Goal: Task Accomplishment & Management: Manage account settings

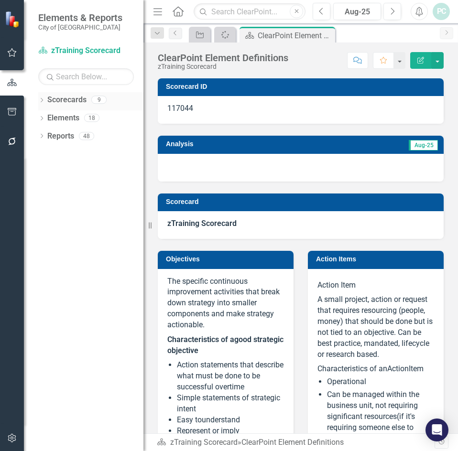
click at [43, 98] on div "Dropdown" at bounding box center [41, 101] width 7 height 8
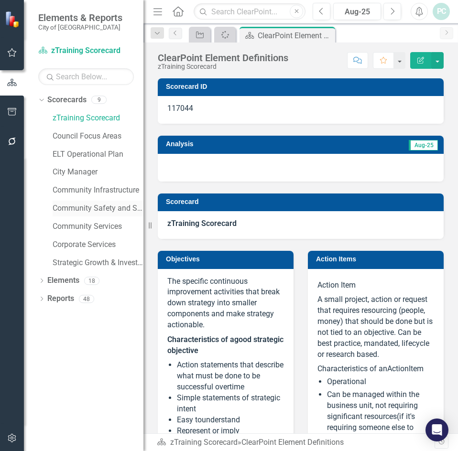
click at [108, 208] on link "Community Safety and Social Services" at bounding box center [98, 208] width 91 height 11
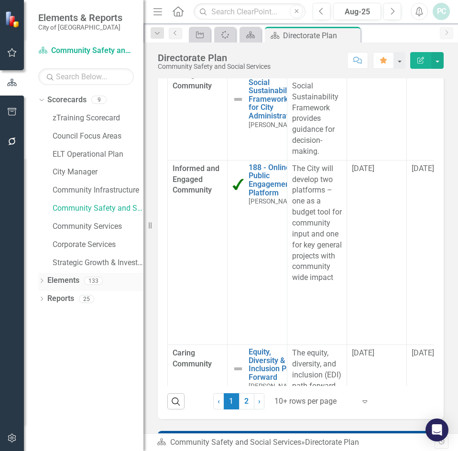
click at [42, 280] on icon at bounding box center [42, 281] width 2 height 4
click at [45, 300] on icon "Dropdown" at bounding box center [46, 299] width 7 height 5
click at [49, 334] on icon "Dropdown" at bounding box center [46, 334] width 7 height 5
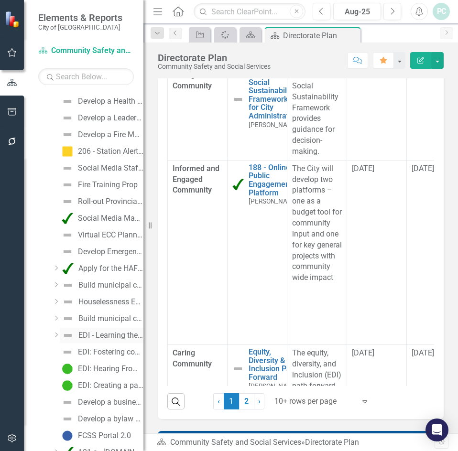
scroll to position [813, 0]
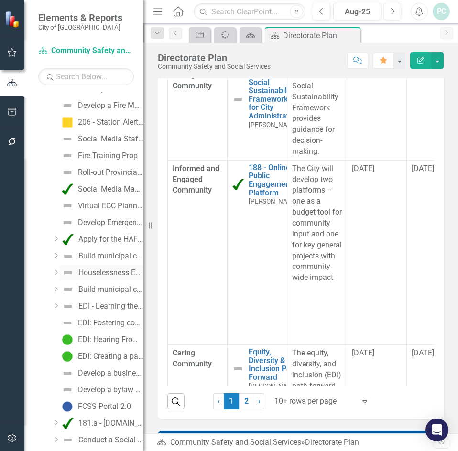
click at [98, 278] on link "Houselessness Estimation Study" at bounding box center [102, 272] width 84 height 15
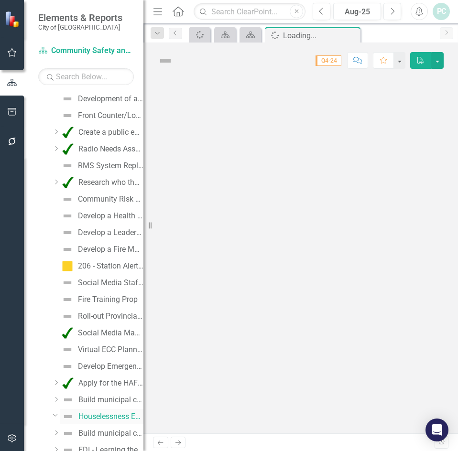
scroll to position [642, 0]
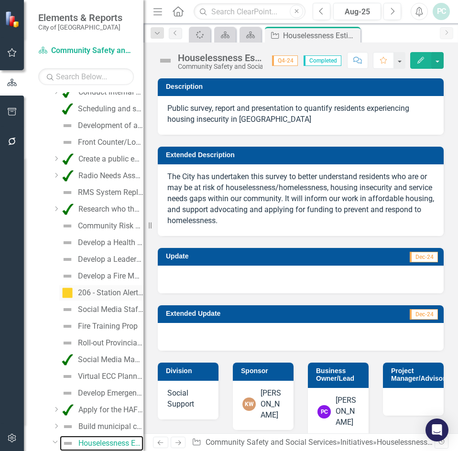
checkbox input "true"
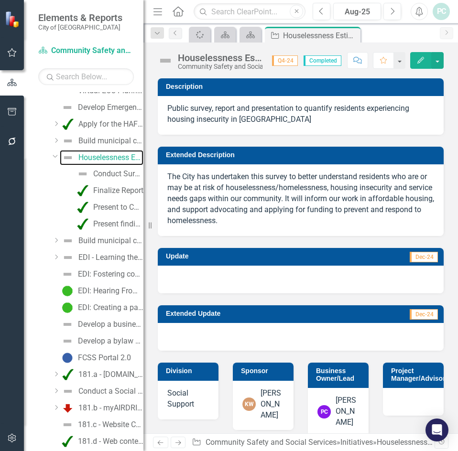
scroll to position [929, 0]
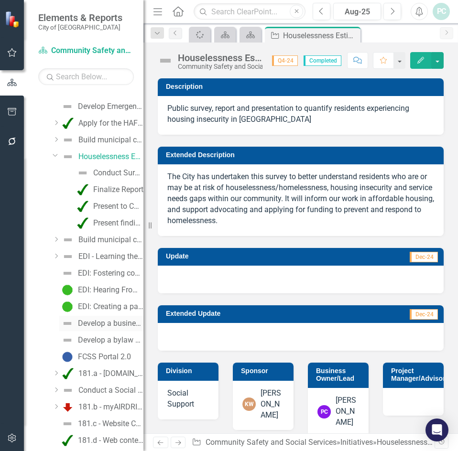
click at [95, 325] on div "Develop a business case for accepting collision reporting at [GEOGRAPHIC_DATA]" at bounding box center [110, 323] width 65 height 9
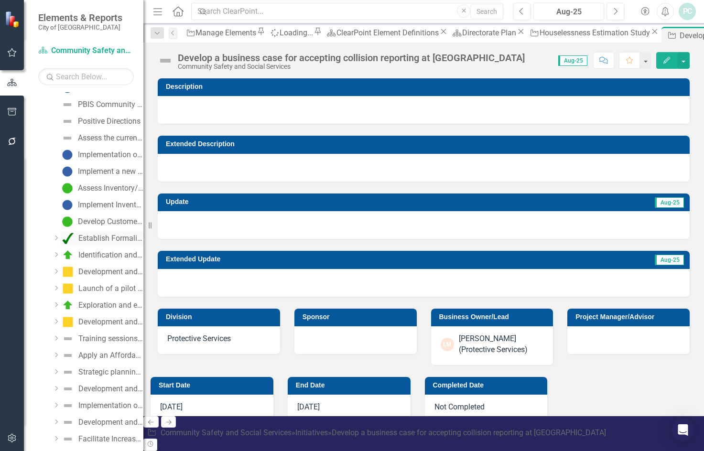
scroll to position [1382, 0]
click at [57, 323] on icon "Dropdown" at bounding box center [56, 321] width 7 height 6
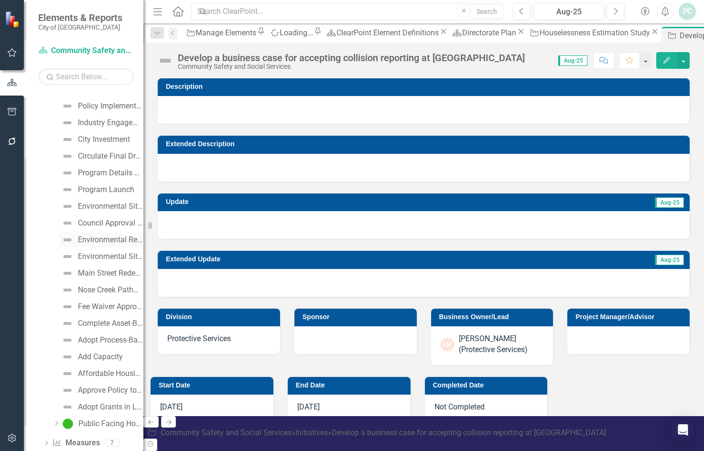
scroll to position [2053, 0]
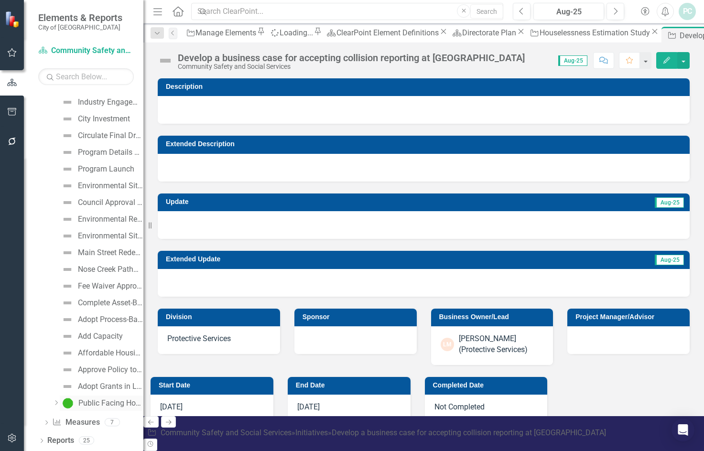
click at [116, 403] on div "Public Facing Housing Report Card" at bounding box center [110, 403] width 65 height 9
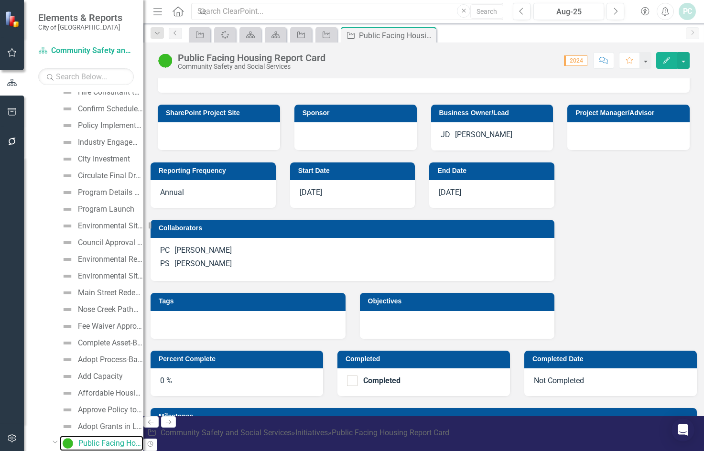
scroll to position [239, 0]
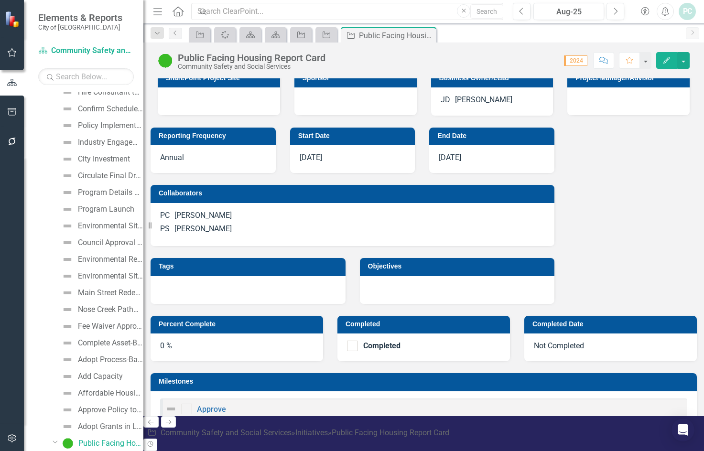
click at [188, 451] on input "checkbox" at bounding box center [185, 459] width 6 height 6
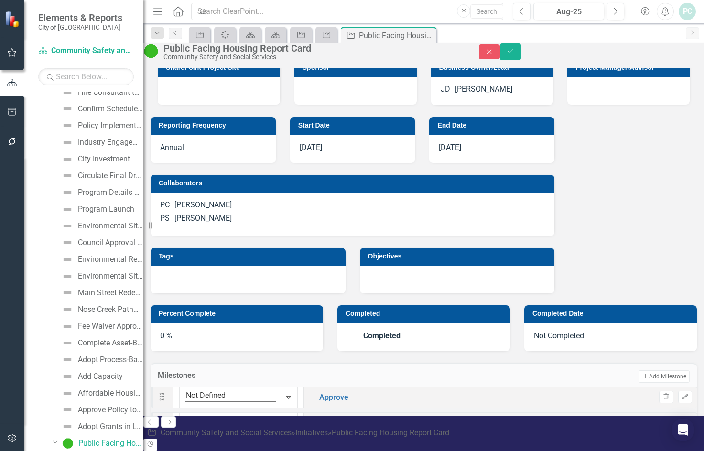
checkbox input "true"
click at [194, 403] on img at bounding box center [189, 408] width 10 height 10
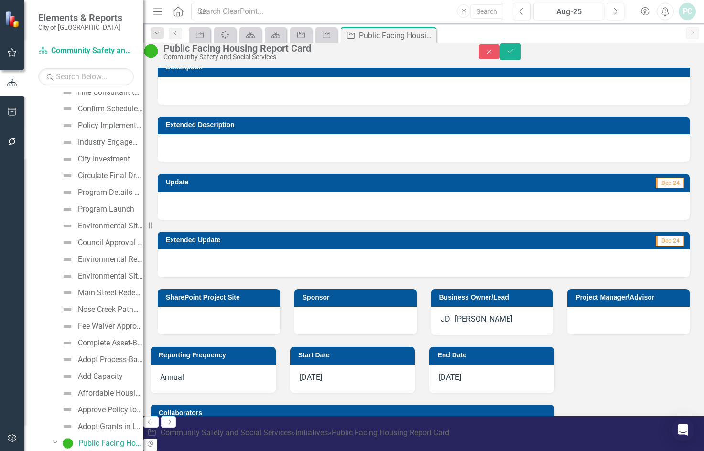
scroll to position [0, 0]
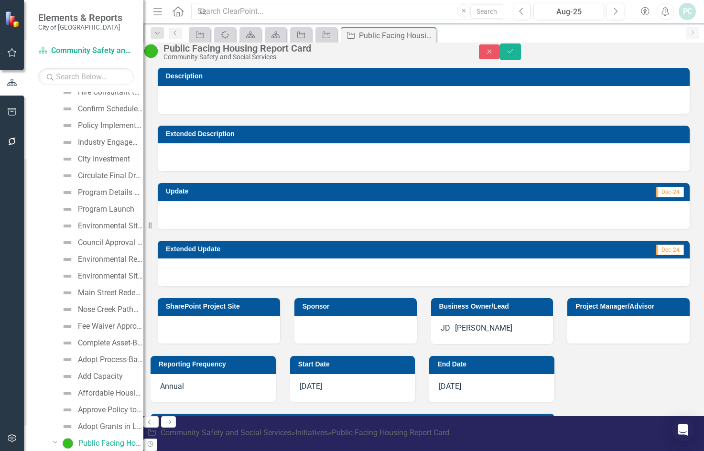
click at [227, 112] on div at bounding box center [424, 100] width 532 height 28
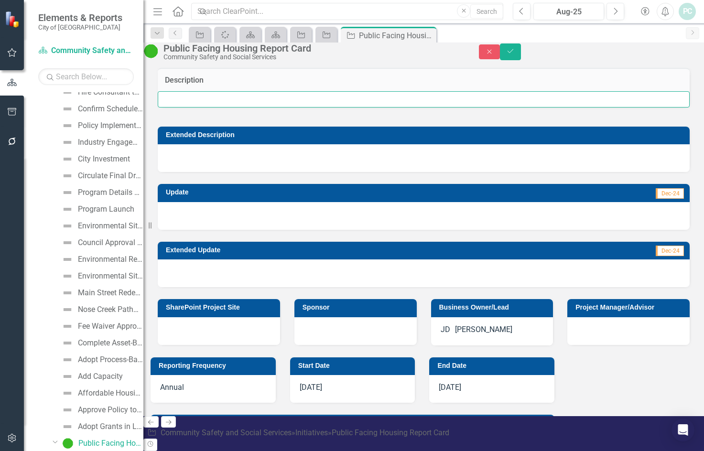
click at [227, 108] on input "text" at bounding box center [424, 99] width 532 height 16
click at [244, 108] on input "text" at bounding box center [424, 99] width 532 height 16
paste input "The Housing Report Card is a transparent, public-facing dashboard and annual su…"
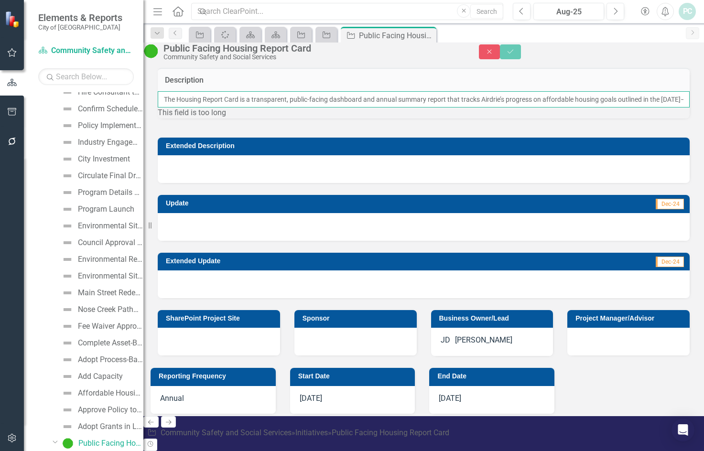
scroll to position [0, 1842]
click at [244, 108] on input "The Housing Report Card is a transparent, public-facing dashboard and annual su…" at bounding box center [424, 99] width 532 height 16
click at [237, 183] on div at bounding box center [424, 169] width 532 height 28
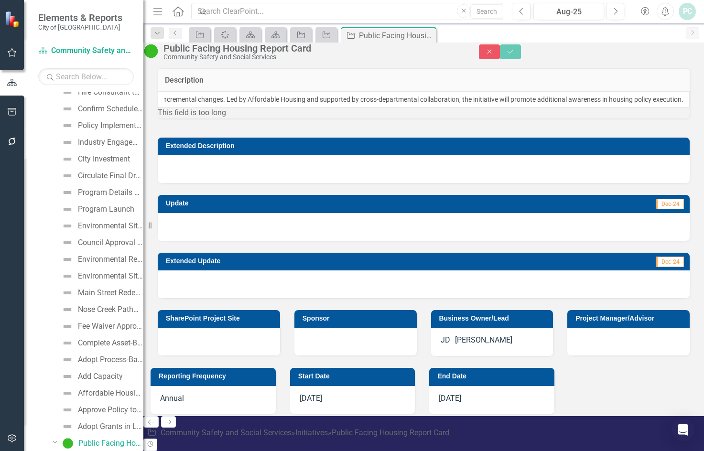
scroll to position [0, 0]
click at [237, 183] on div at bounding box center [424, 169] width 532 height 28
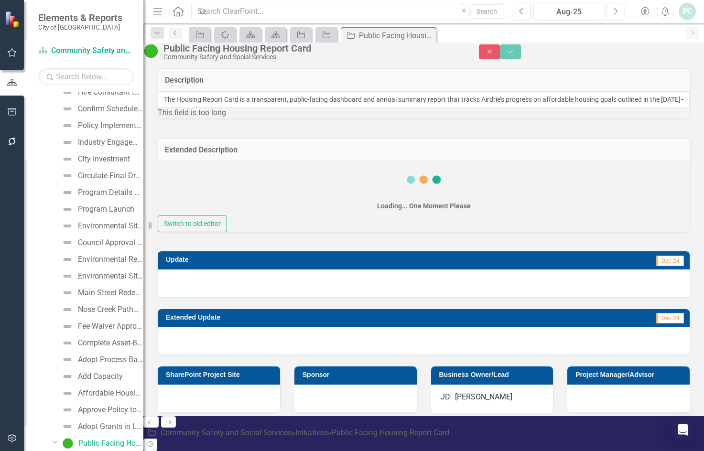
click at [237, 203] on div "Loading... One Moment Please" at bounding box center [424, 188] width 532 height 55
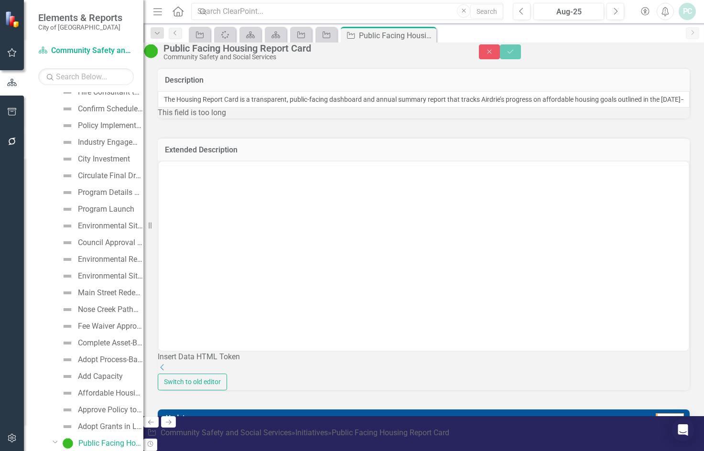
click at [220, 183] on body "Rich Text Area. Press ALT-0 for help." at bounding box center [424, 236] width 530 height 143
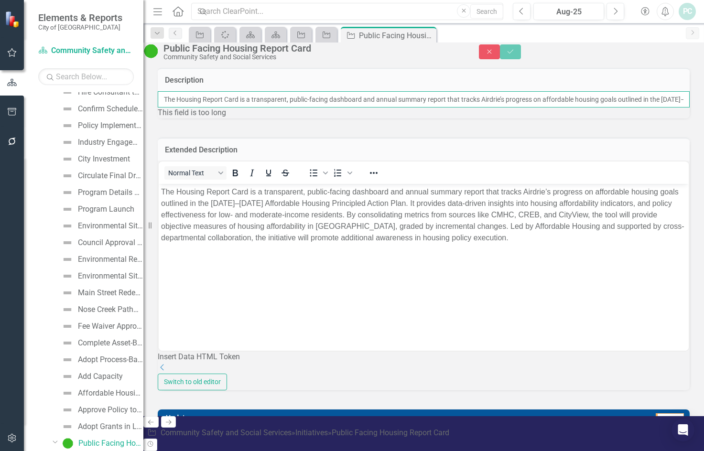
click at [370, 108] on input "The Housing Report Card is a transparent, public-facing dashboard and annual su…" at bounding box center [424, 99] width 532 height 16
click at [457, 108] on input "The Housing Report Card is a transparent, public-facing dashboard and annual su…" at bounding box center [424, 99] width 532 height 16
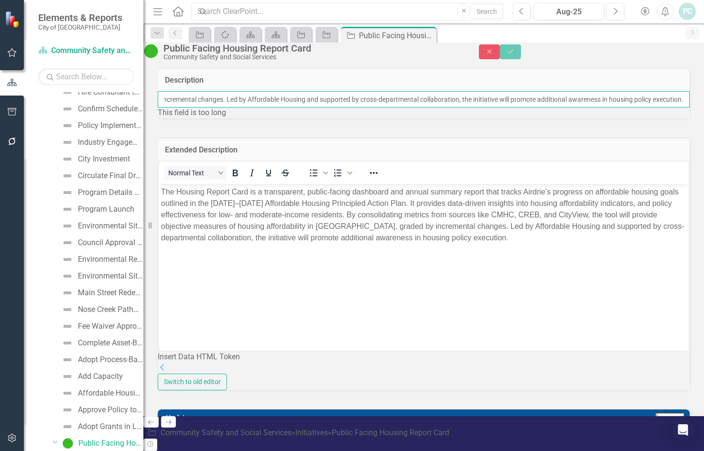
drag, startPoint x: 643, startPoint y: 117, endPoint x: 688, endPoint y: 116, distance: 44.5
click at [457, 116] on div "Description The Housing Report Card is a transparent, public-facing dashboard a…" at bounding box center [424, 90] width 546 height 69
click at [247, 108] on input "The Housing Report Card is a transparent, public-facing dashboard and annual su…" at bounding box center [424, 99] width 532 height 16
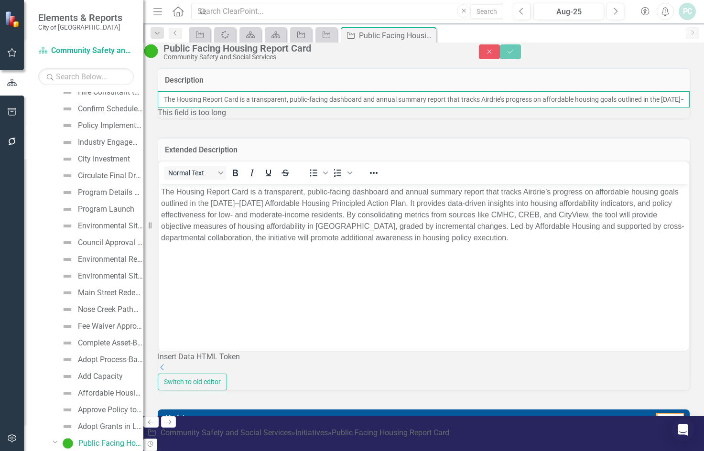
click at [320, 108] on input "The Housing Report Card is a transparent, public-facing dashboard and annual su…" at bounding box center [424, 99] width 532 height 16
click at [340, 119] on div "This field is too long" at bounding box center [424, 113] width 532 height 11
click at [278, 108] on input "The Housing Report Card is a transparent, public-facing dashboard and annual su…" at bounding box center [424, 99] width 532 height 16
drag, startPoint x: 278, startPoint y: 116, endPoint x: 163, endPoint y: 114, distance: 115.2
click at [163, 114] on div "The Housing Report Card is a transparent, public-facing dashboard and annual su…" at bounding box center [424, 104] width 532 height 27
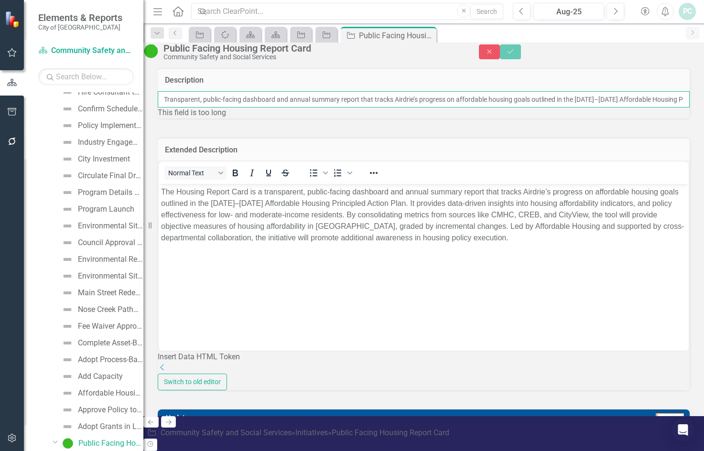
drag, startPoint x: 396, startPoint y: 117, endPoint x: 463, endPoint y: 118, distance: 66.9
click at [457, 108] on input "Transparent, public-facing dashboard and annual summary report that tracks Aird…" at bounding box center [424, 99] width 532 height 16
click at [442, 108] on input "Transparent, public-facing dashboard and annual summary report progress on affo…" at bounding box center [424, 99] width 532 height 16
drag, startPoint x: 573, startPoint y: 118, endPoint x: 429, endPoint y: 118, distance: 143.9
click at [429, 108] on input "Transparent, public-facing dashboard and annual summary report progress on affo…" at bounding box center [424, 99] width 532 height 16
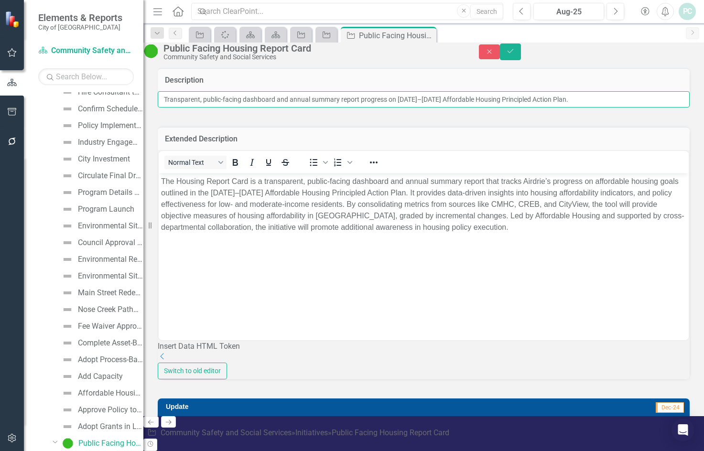
click at [198, 108] on input "Transparent, public-facing dashboard and annual summary report progress on [DAT…" at bounding box center [424, 99] width 532 height 16
click at [280, 108] on input "Transparent, public-facing dashboard and annual summary report progress on [DAT…" at bounding box center [424, 99] width 532 height 16
click at [259, 108] on input "Transparent, public-facing dashboard and annual summary report progress on [DAT…" at bounding box center [424, 99] width 532 height 16
click at [426, 108] on input "Transparent, public-facing dashboard and annual summary report progress on [DAT…" at bounding box center [424, 99] width 532 height 16
click at [395, 108] on input "Transparent, public-facing dashboard and annual summary report progress on [DAT…" at bounding box center [424, 99] width 532 height 16
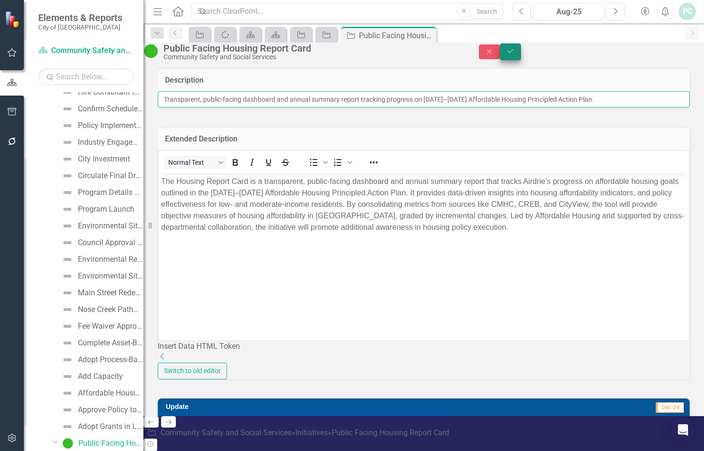
type input "Transparent, public-facing dashboard and annual summary report tracking progres…"
click at [457, 54] on icon "Save" at bounding box center [510, 51] width 9 height 7
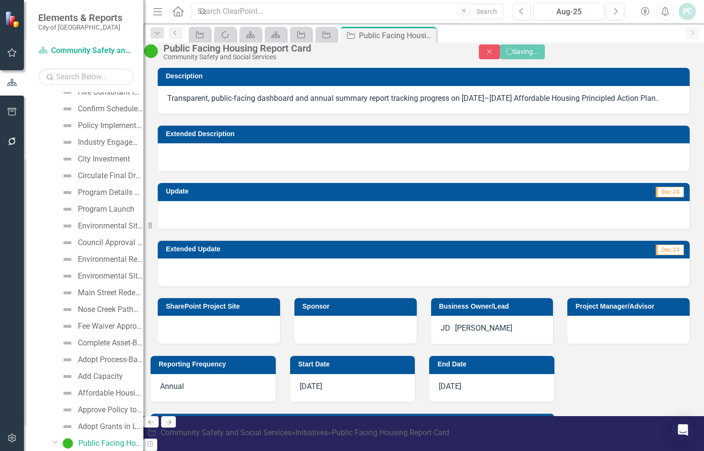
checkbox input "false"
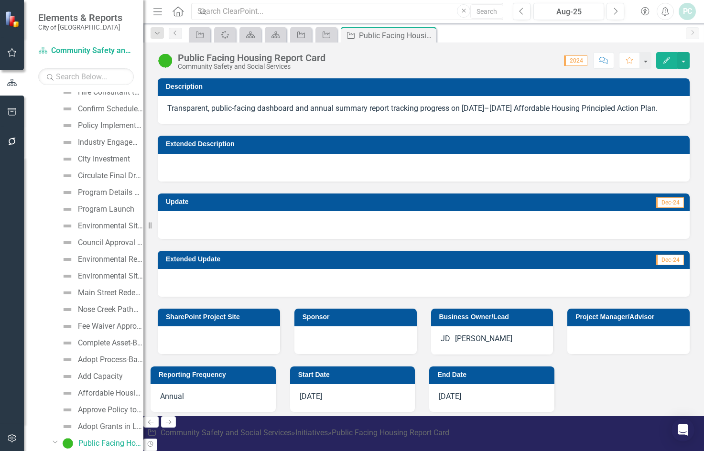
checkbox input "true"
click at [457, 62] on span "2024" at bounding box center [575, 60] width 23 height 11
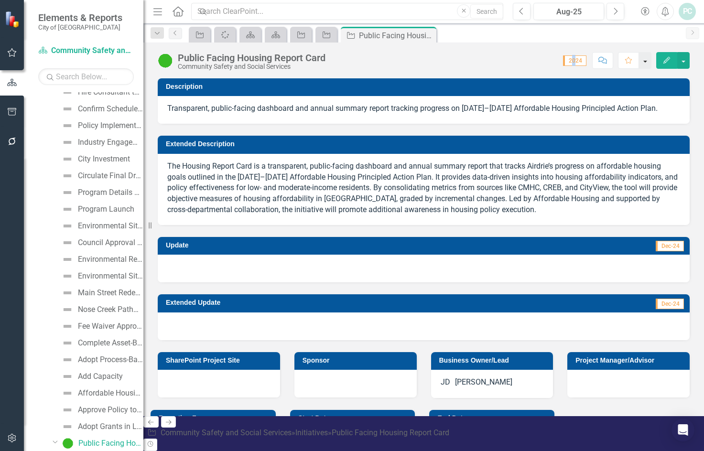
click at [457, 63] on button "button" at bounding box center [645, 60] width 12 height 17
click at [253, 57] on div "Public Facing Housing Report Card" at bounding box center [252, 58] width 148 height 11
click at [254, 57] on div "Public Facing Housing Report Card" at bounding box center [252, 58] width 148 height 11
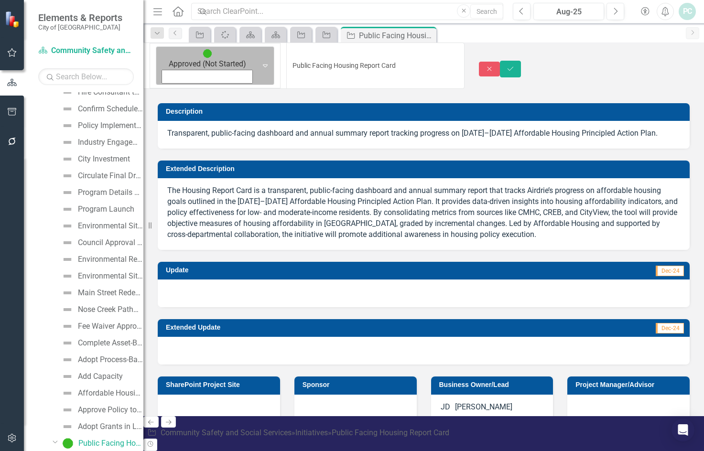
click at [174, 56] on div "Approved (Not Started)" at bounding box center [207, 66] width 99 height 38
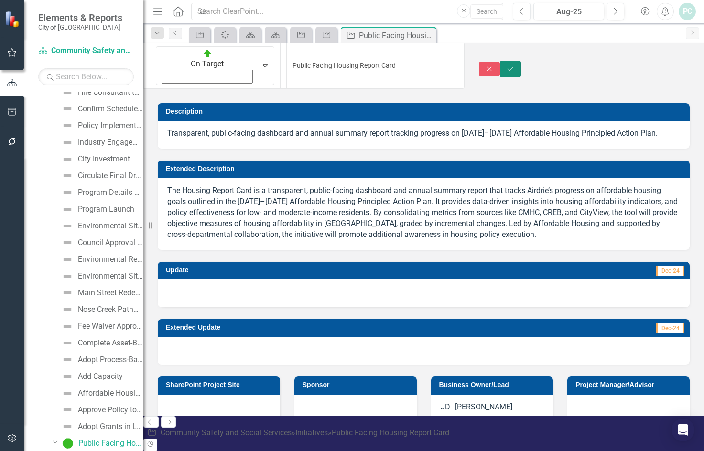
click at [457, 65] on icon "Save" at bounding box center [510, 68] width 9 height 7
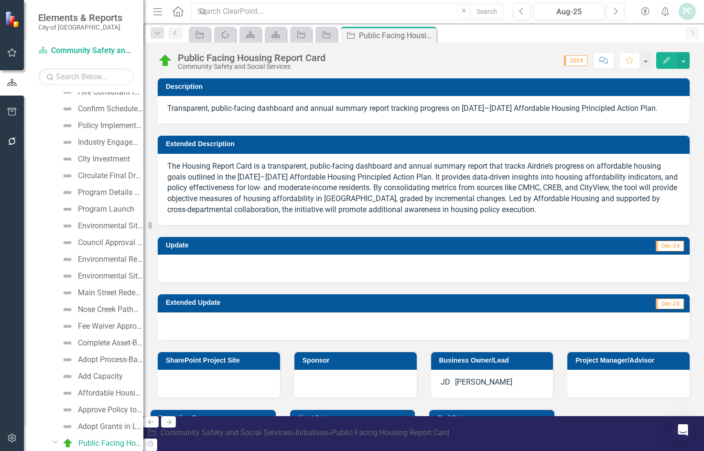
checkbox input "true"
click at [457, 62] on div "2024" at bounding box center [573, 60] width 29 height 11
click at [457, 59] on span "2024" at bounding box center [575, 60] width 23 height 11
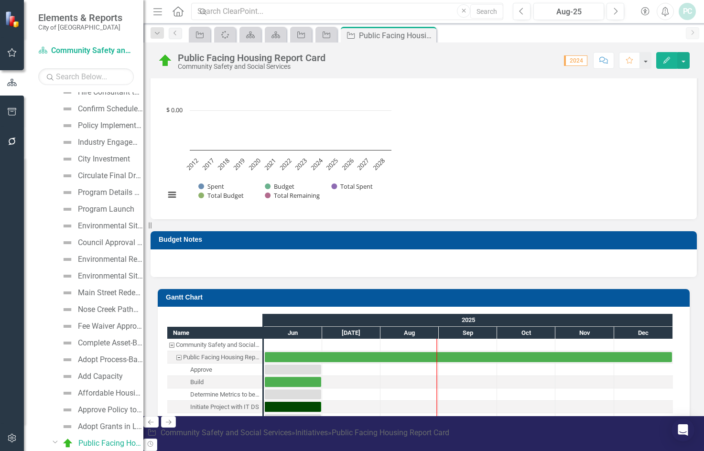
scroll to position [859, 0]
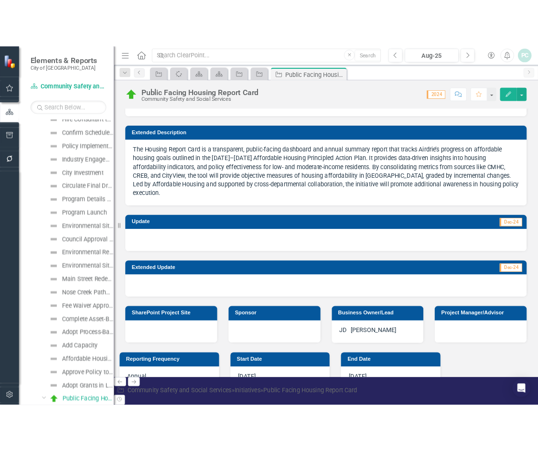
scroll to position [58, 0]
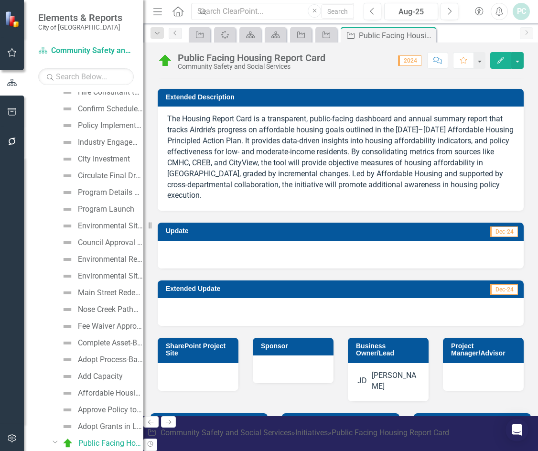
click at [329, 77] on div "Public Facing Housing Report Card Community Safety and Social Services Score: N…" at bounding box center [340, 230] width 395 height 374
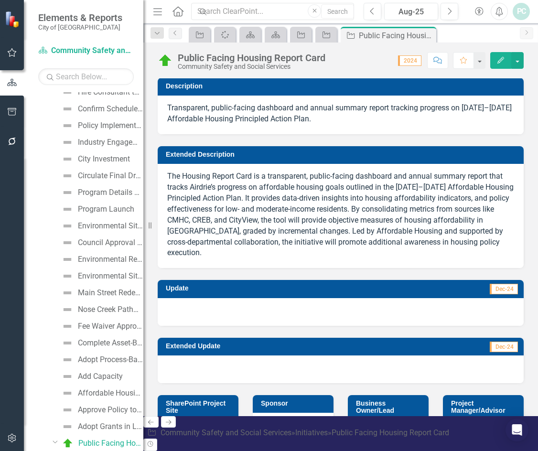
scroll to position [0, 0]
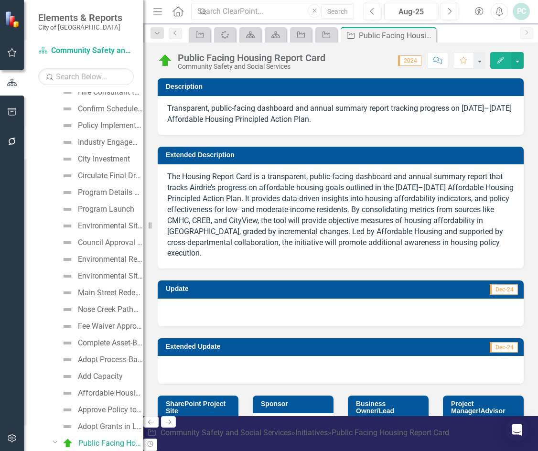
click at [457, 287] on span "Dec-24" at bounding box center [504, 289] width 28 height 11
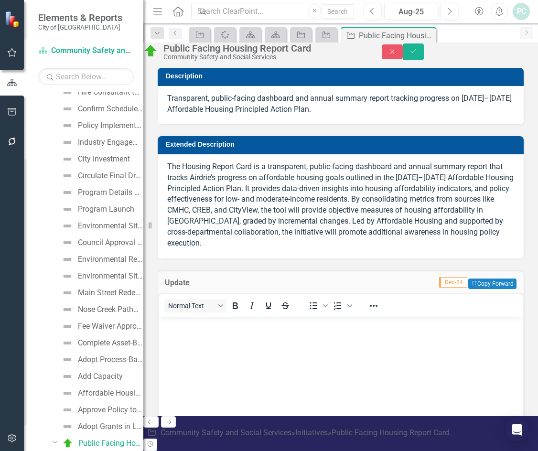
click at [443, 288] on span "Dec-24" at bounding box center [453, 282] width 28 height 11
click at [457, 289] on button "Copy Forward Copy Forward" at bounding box center [492, 284] width 48 height 11
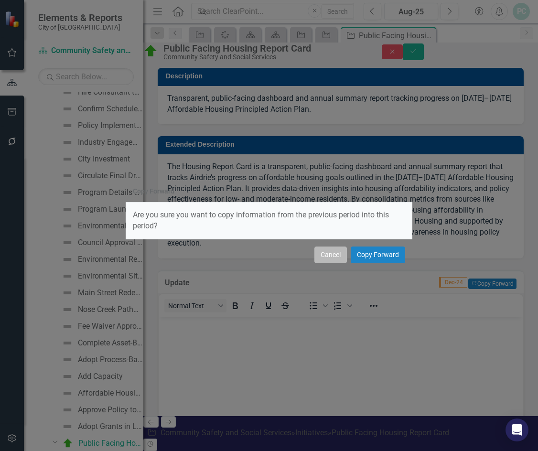
click at [328, 255] on button "Cancel" at bounding box center [331, 255] width 33 height 17
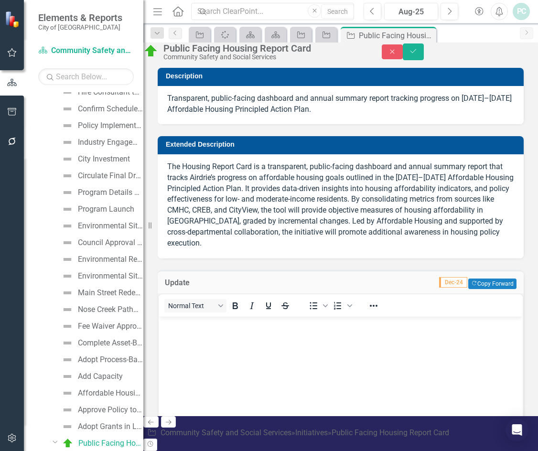
click at [349, 337] on body "Rich Text Area. Press ALT-0 for help." at bounding box center [341, 388] width 364 height 143
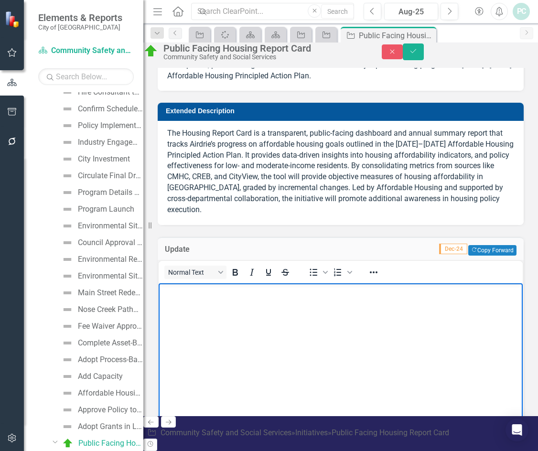
scroll to position [48, 0]
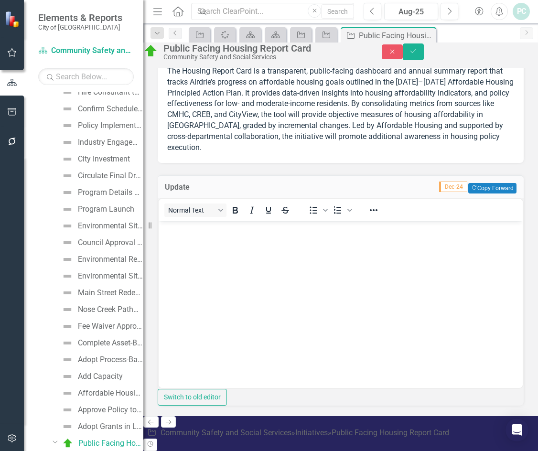
scroll to position [0, 0]
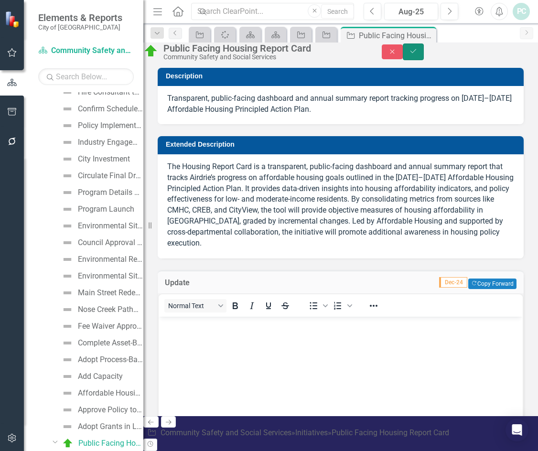
click at [418, 54] on icon "Save" at bounding box center [413, 51] width 9 height 7
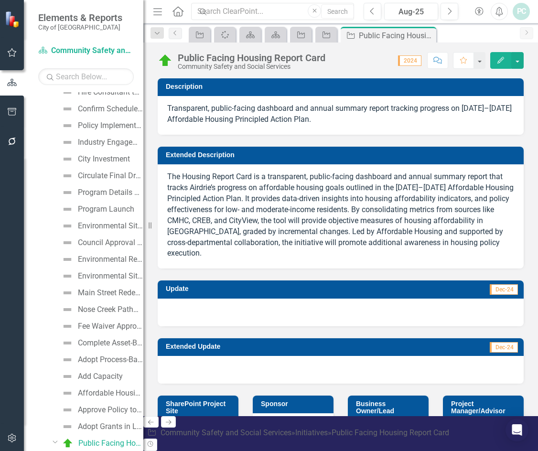
click at [407, 60] on span "2024" at bounding box center [409, 60] width 23 height 11
click at [457, 60] on icon "Edit" at bounding box center [501, 60] width 9 height 7
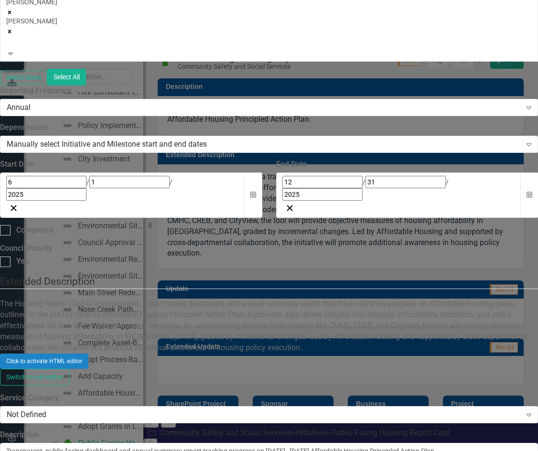
scroll to position [1641, 0]
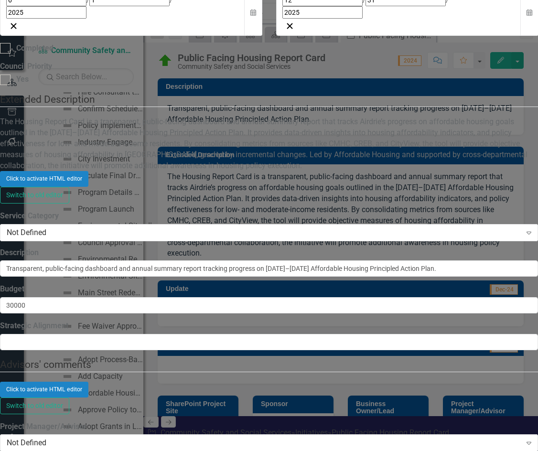
checkbox input "true"
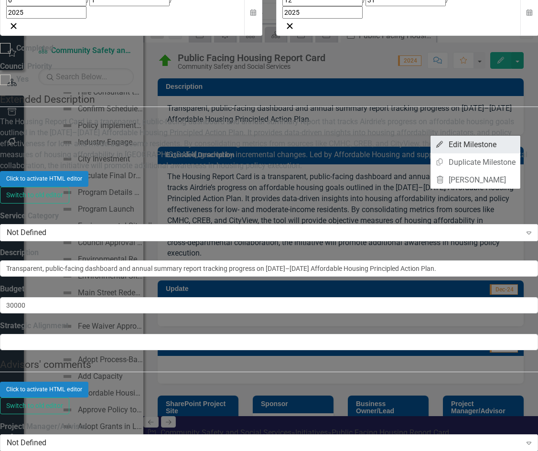
click at [457, 143] on link "Edit Edit Milestone" at bounding box center [476, 145] width 90 height 18
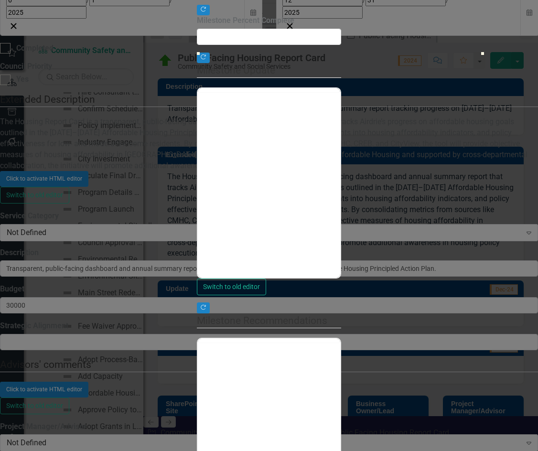
type input "0"
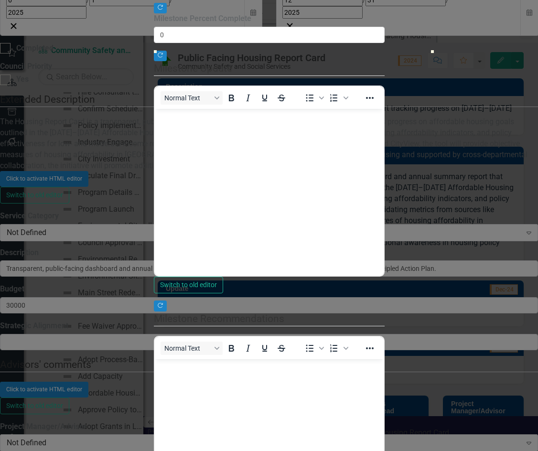
scroll to position [0, 0]
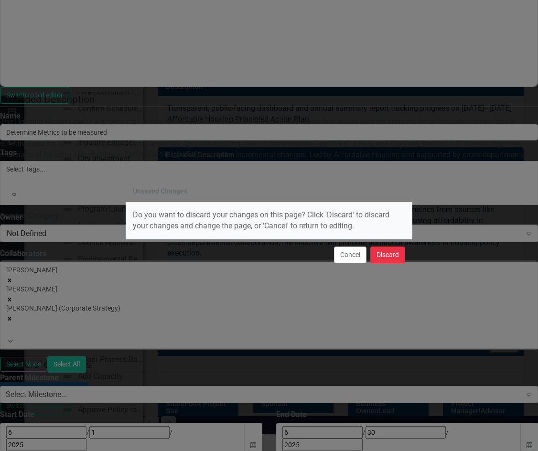
click at [383, 254] on button "Discard" at bounding box center [387, 255] width 35 height 17
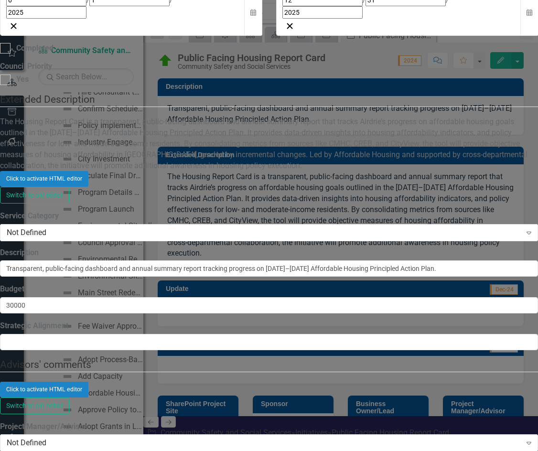
checkbox input "true"
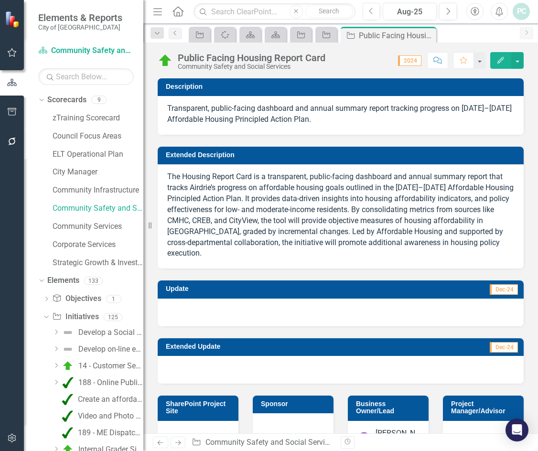
scroll to position [2104, 0]
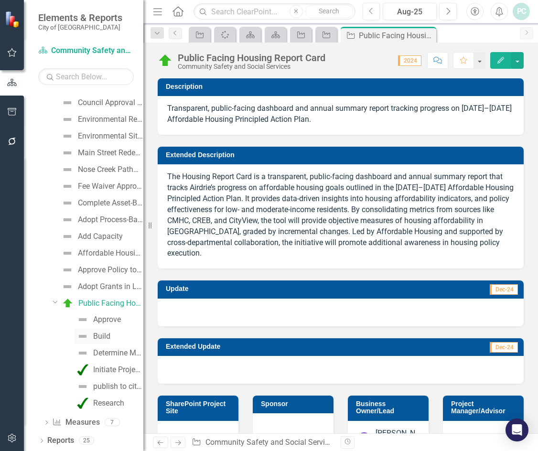
click at [83, 337] on img at bounding box center [82, 336] width 11 height 11
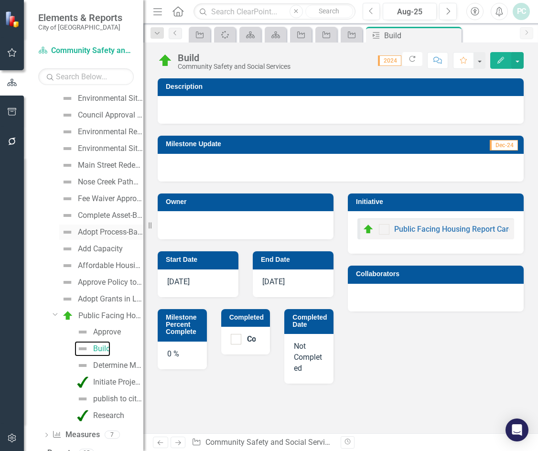
scroll to position [2092, 0]
click at [83, 366] on img at bounding box center [82, 364] width 11 height 11
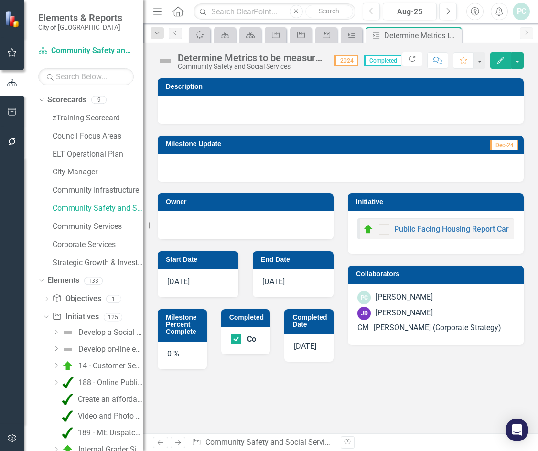
click at [166, 59] on img at bounding box center [165, 60] width 15 height 15
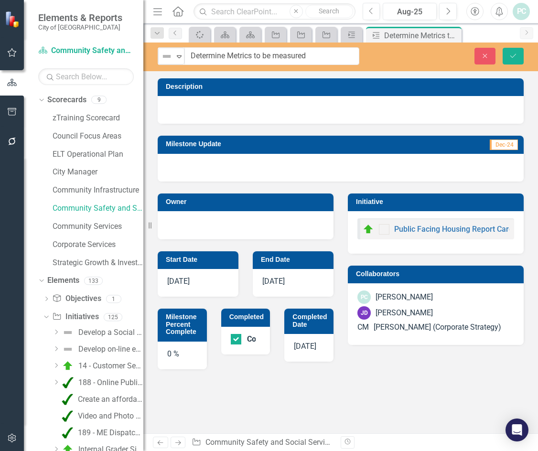
click at [166, 59] on img at bounding box center [166, 56] width 11 height 11
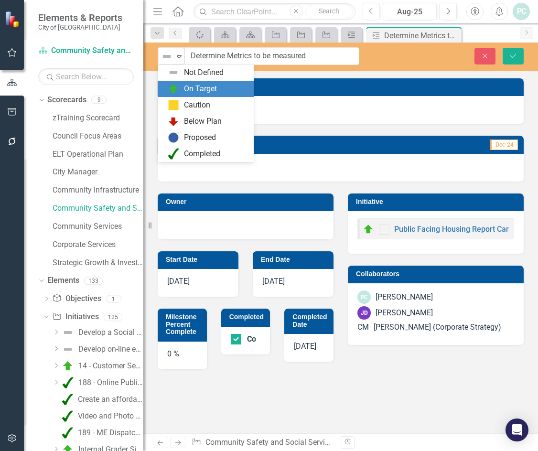
click at [184, 83] on div "On Target" at bounding box center [206, 89] width 96 height 16
click at [174, 59] on div "On Target" at bounding box center [167, 56] width 14 height 13
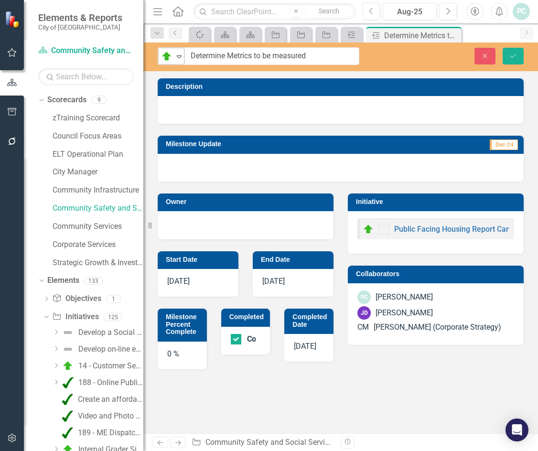
click at [174, 59] on div "On Target" at bounding box center [167, 56] width 14 height 13
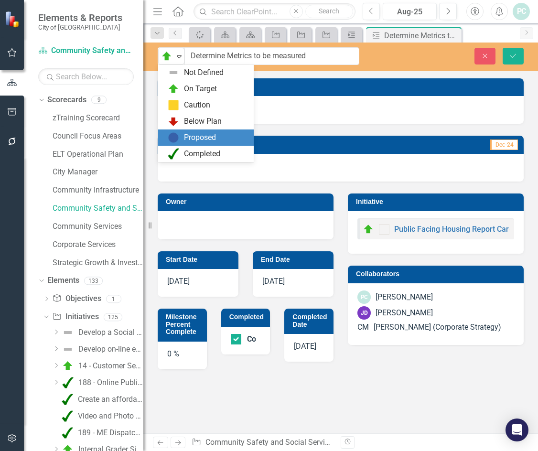
click at [193, 138] on div "Proposed" at bounding box center [200, 137] width 32 height 11
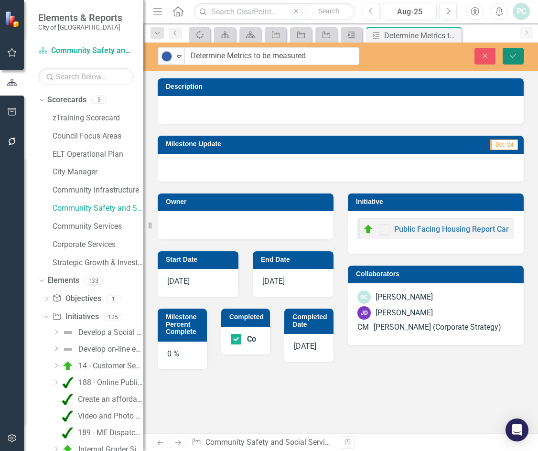
click at [515, 51] on button "Save" at bounding box center [513, 56] width 21 height 17
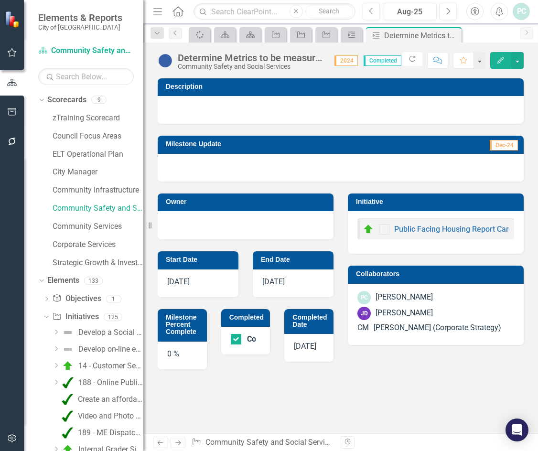
click at [330, 59] on div "2024" at bounding box center [344, 60] width 29 height 11
click at [337, 60] on span "2024" at bounding box center [346, 60] width 23 height 11
click at [478, 59] on button "button" at bounding box center [479, 60] width 12 height 17
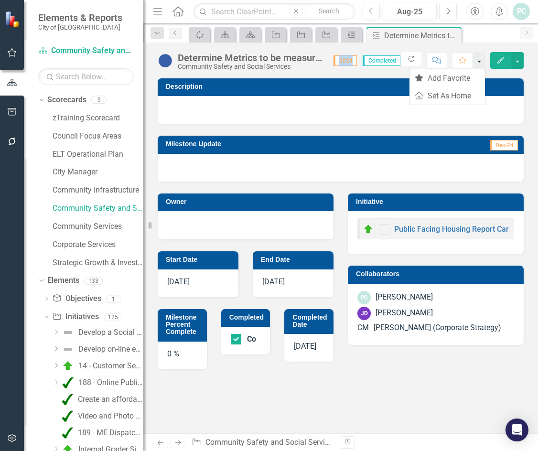
click at [478, 59] on button "button" at bounding box center [479, 60] width 12 height 17
click at [463, 60] on icon "Favorite" at bounding box center [463, 60] width 9 height 7
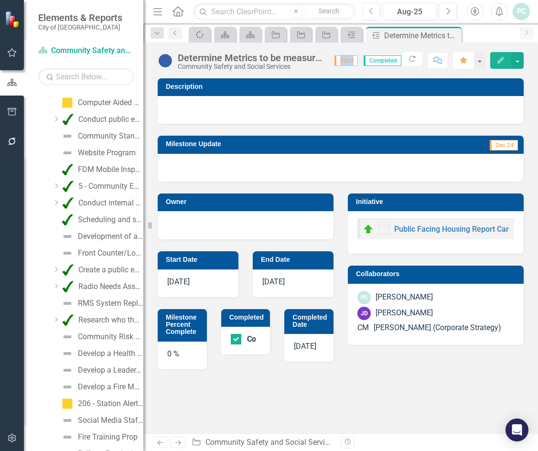
scroll to position [574, 0]
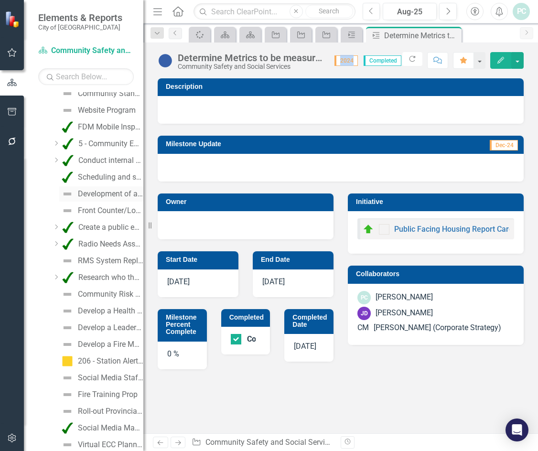
click at [94, 192] on div "Development of a Community Safety and Well-being plan" at bounding box center [110, 194] width 65 height 9
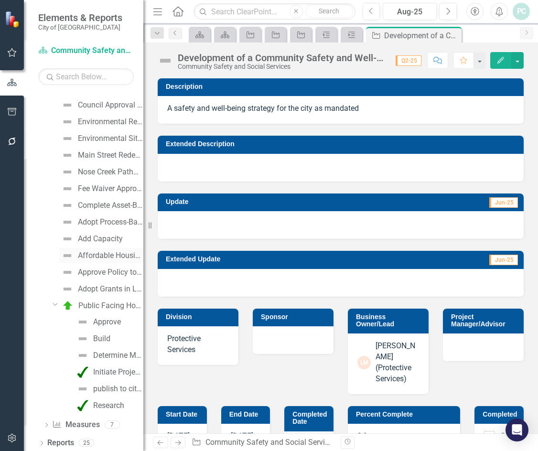
scroll to position [2104, 0]
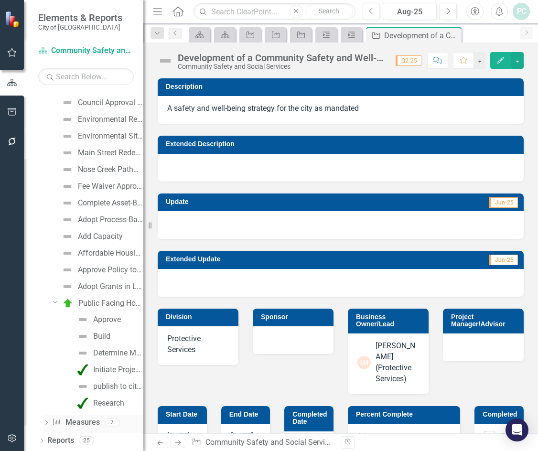
click at [49, 422] on icon "Dropdown" at bounding box center [46, 423] width 7 height 5
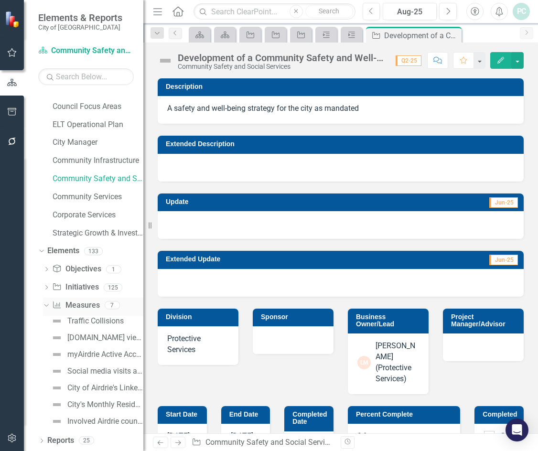
click at [46, 303] on icon "Dropdown" at bounding box center [45, 305] width 5 height 7
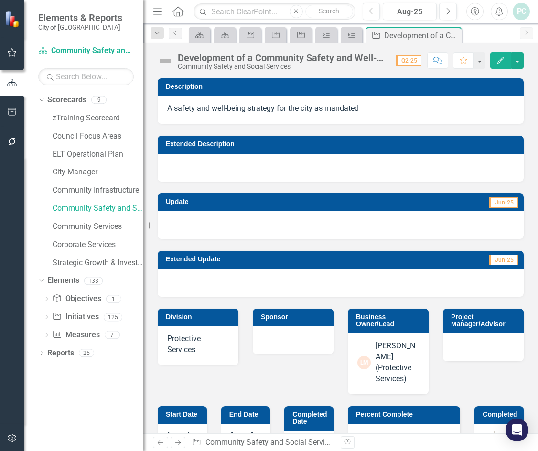
click at [412, 58] on span "Q2-25" at bounding box center [409, 60] width 26 height 11
